Goal: Find specific page/section

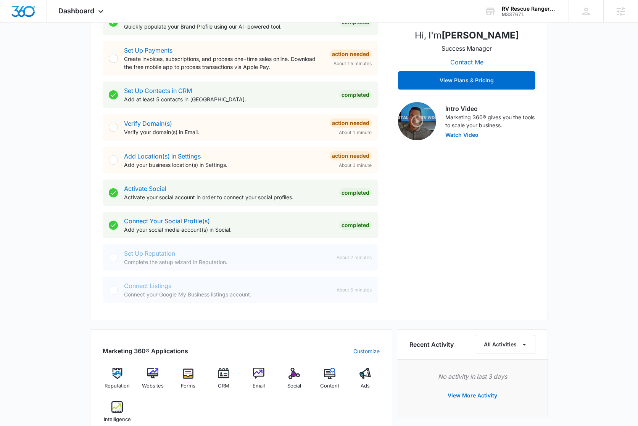
scroll to position [186, 0]
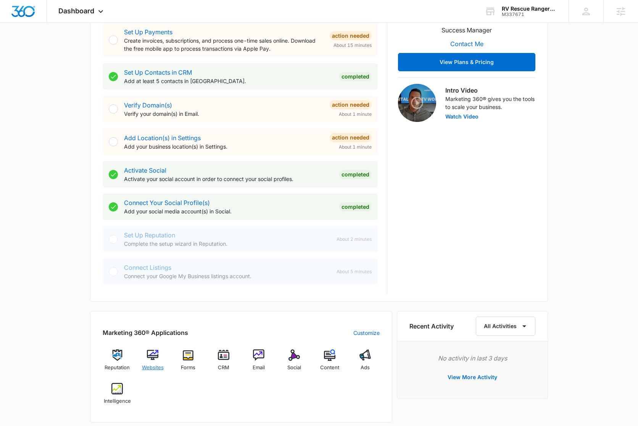
click at [150, 356] on img at bounding box center [152, 355] width 11 height 11
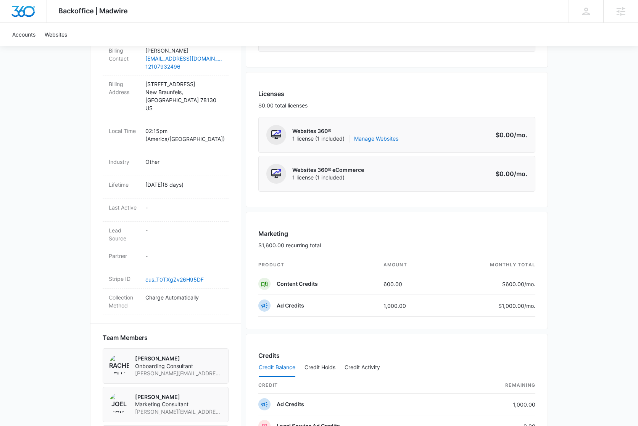
scroll to position [272, 0]
click at [379, 140] on link "Manage Websites" at bounding box center [376, 138] width 44 height 8
